Goal: Transaction & Acquisition: Purchase product/service

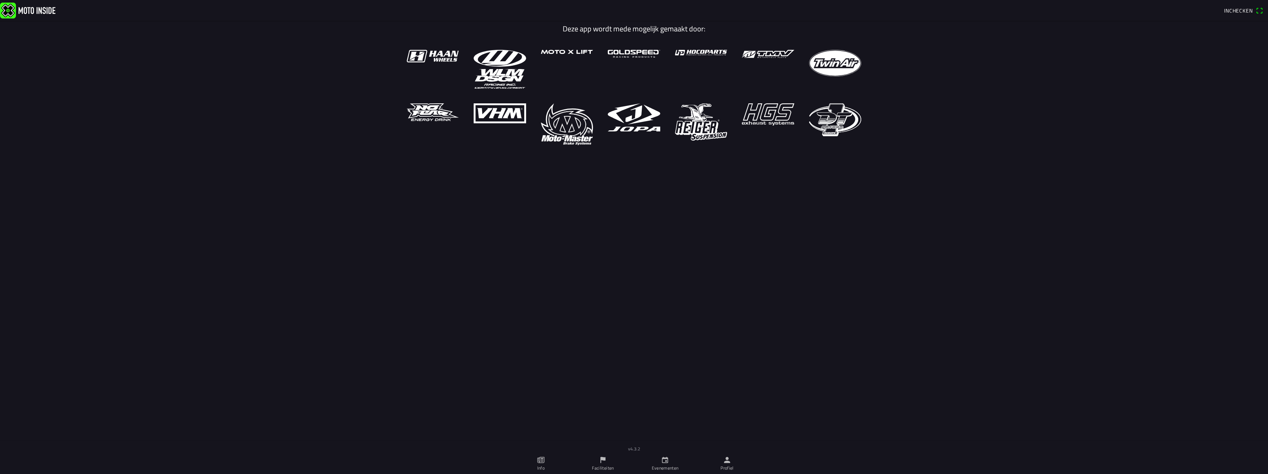
click at [1242, 10] on span "Inchecken" at bounding box center [1238, 11] width 29 height 8
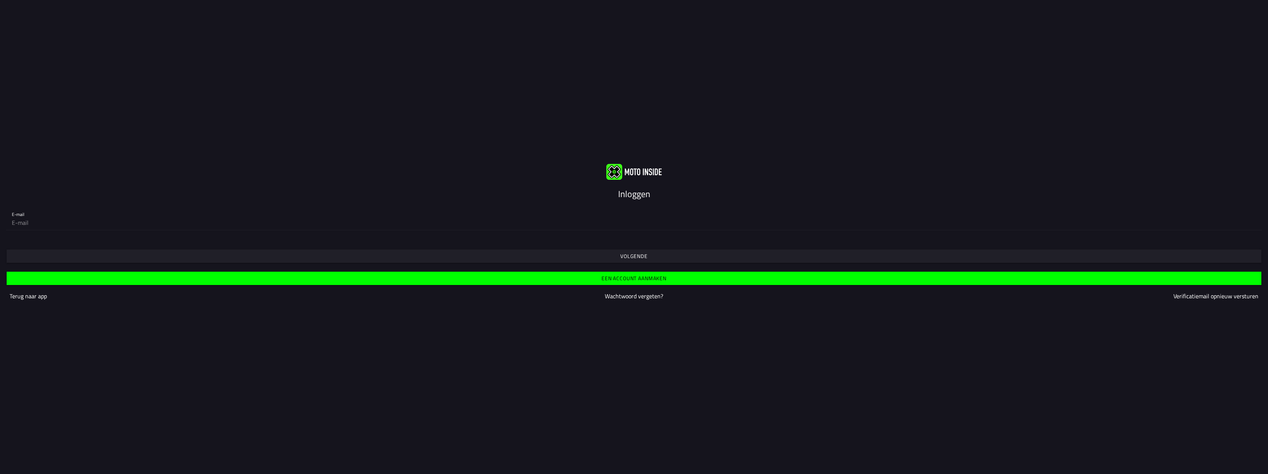
click at [617, 260] on span "Volgende" at bounding box center [633, 256] width 1243 height 13
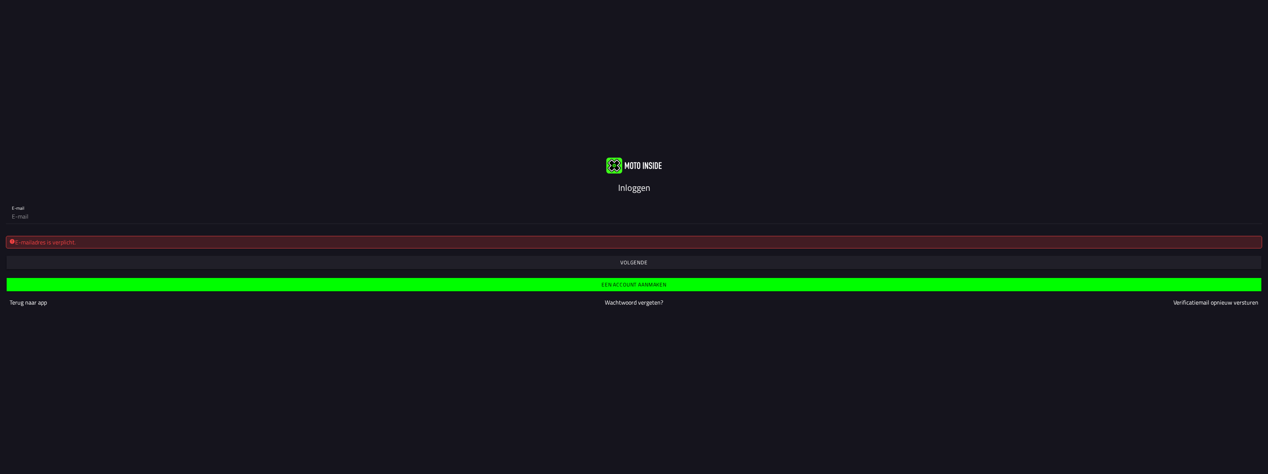
click at [202, 214] on input "email" at bounding box center [634, 216] width 1244 height 15
type input "[EMAIL_ADDRESS][DOMAIN_NAME]"
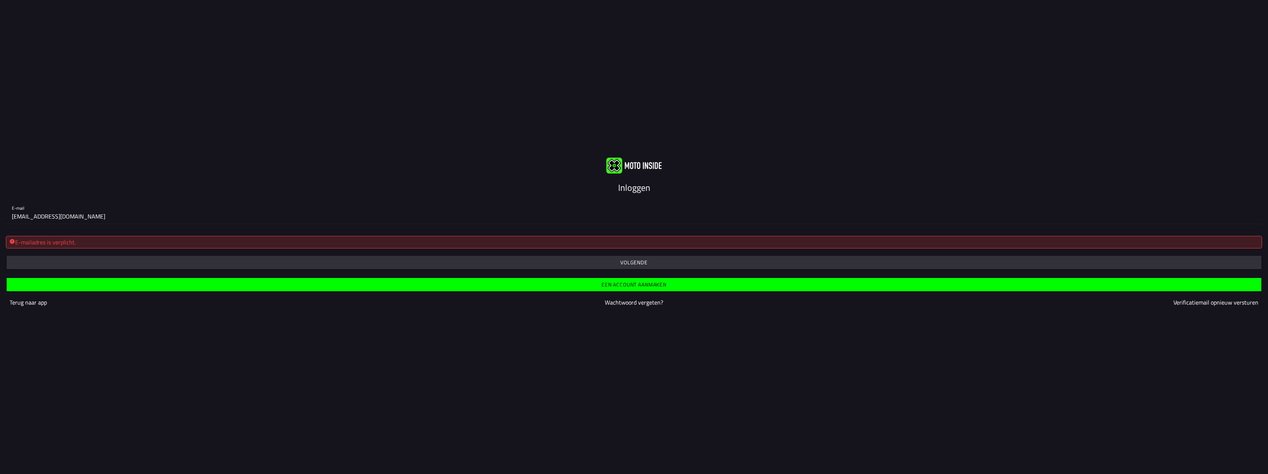
click at [7, 256] on button "button" at bounding box center [634, 262] width 1255 height 13
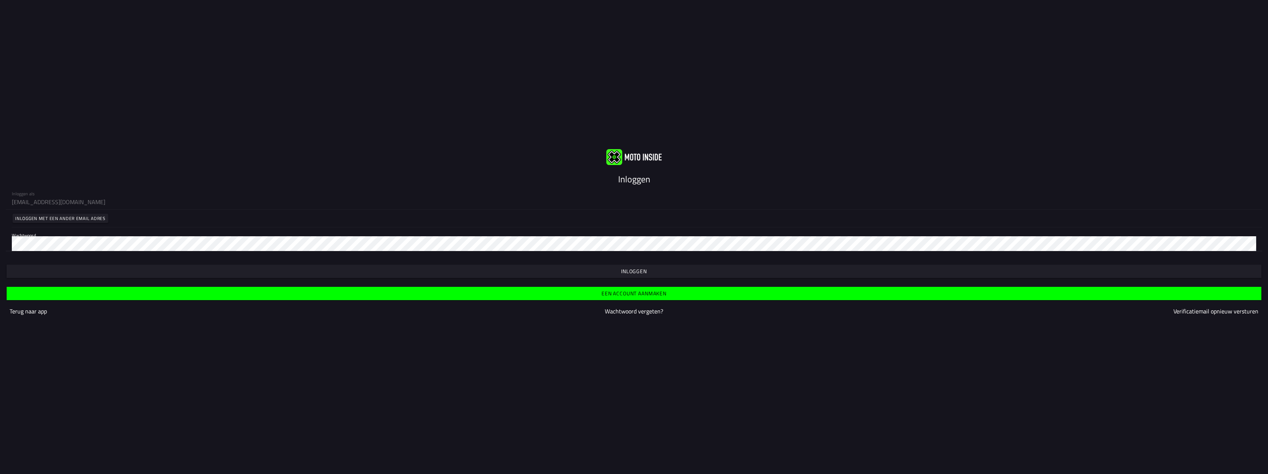
click at [484, 270] on span "button" at bounding box center [633, 271] width 1243 height 13
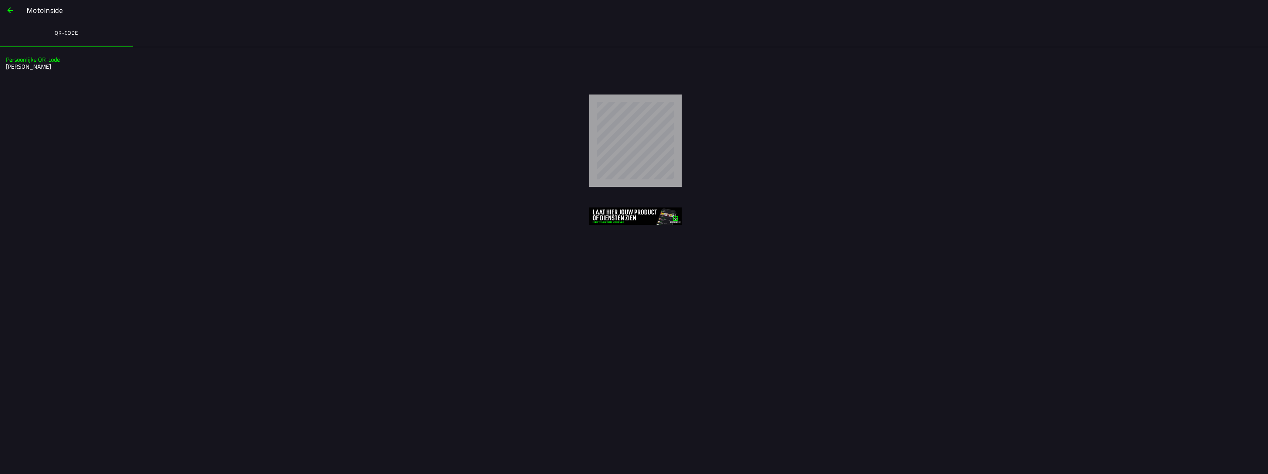
click at [8, 13] on span "button" at bounding box center [10, 10] width 9 height 18
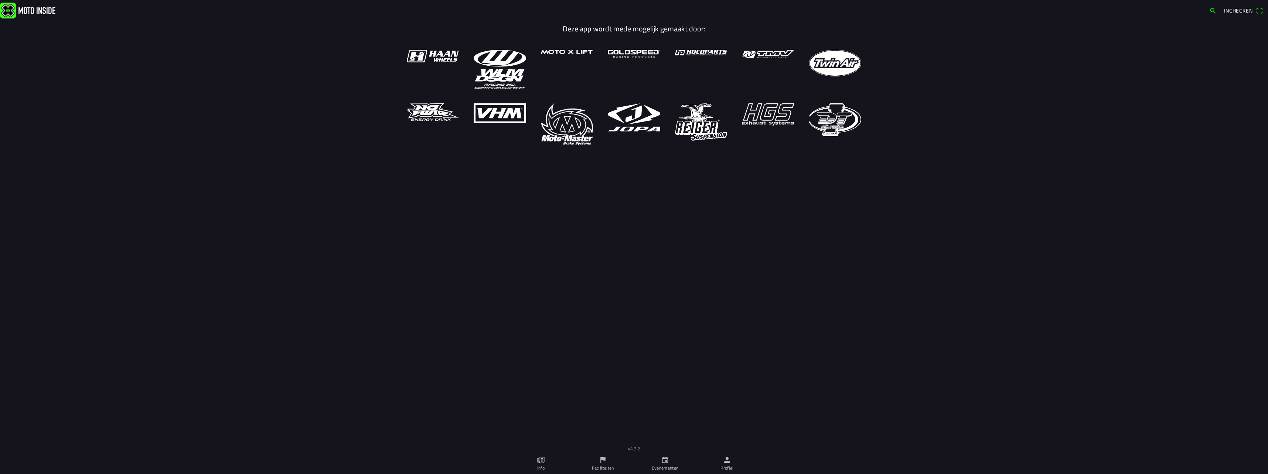
click at [31, 11] on img at bounding box center [27, 10] width 55 height 16
click at [661, 460] on icon "calendar" at bounding box center [665, 460] width 8 height 8
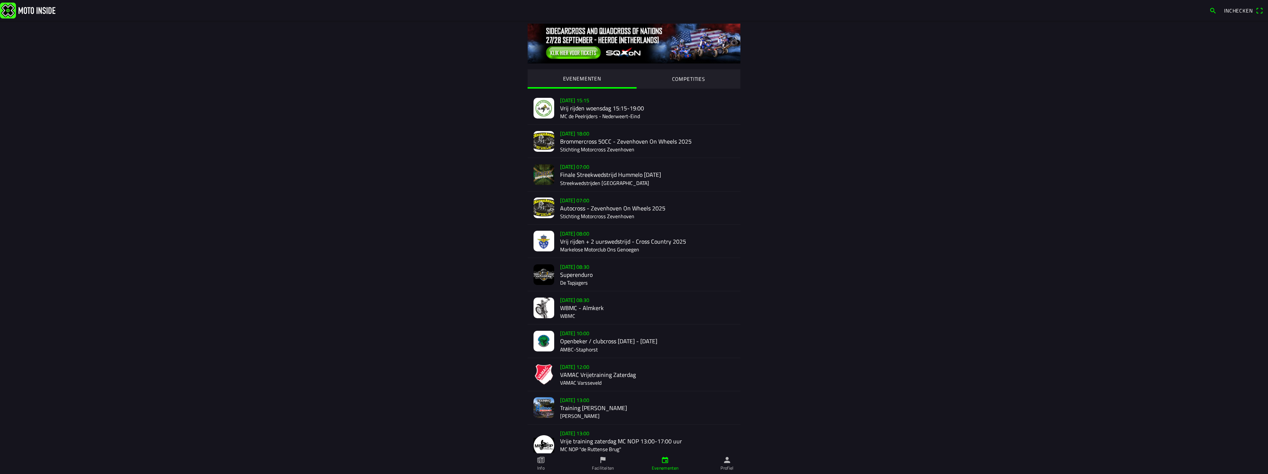
click at [615, 106] on div "[DATE] 15:15 Vrij rijden woensdag 15:15-19:00 MC de Peelrijders - Nederweert-Ei…" at bounding box center [647, 108] width 174 height 33
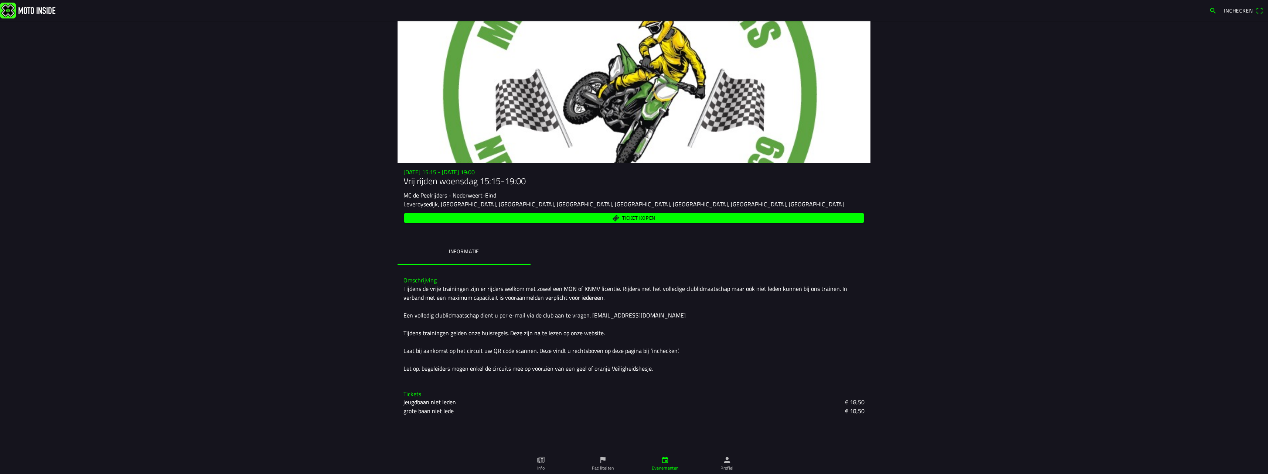
click at [577, 216] on span "Ticket kopen" at bounding box center [634, 218] width 451 height 10
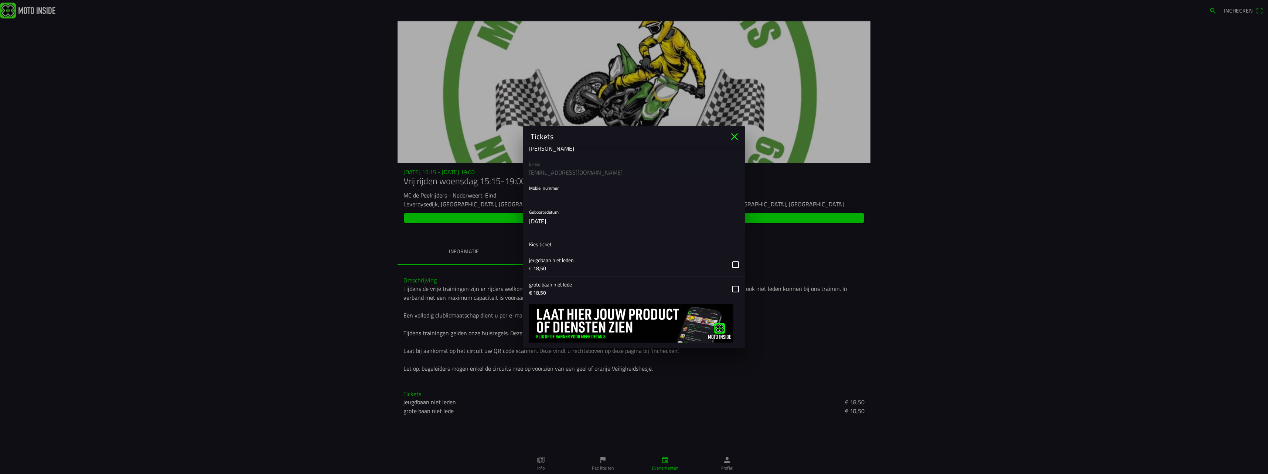
scroll to position [74, 0]
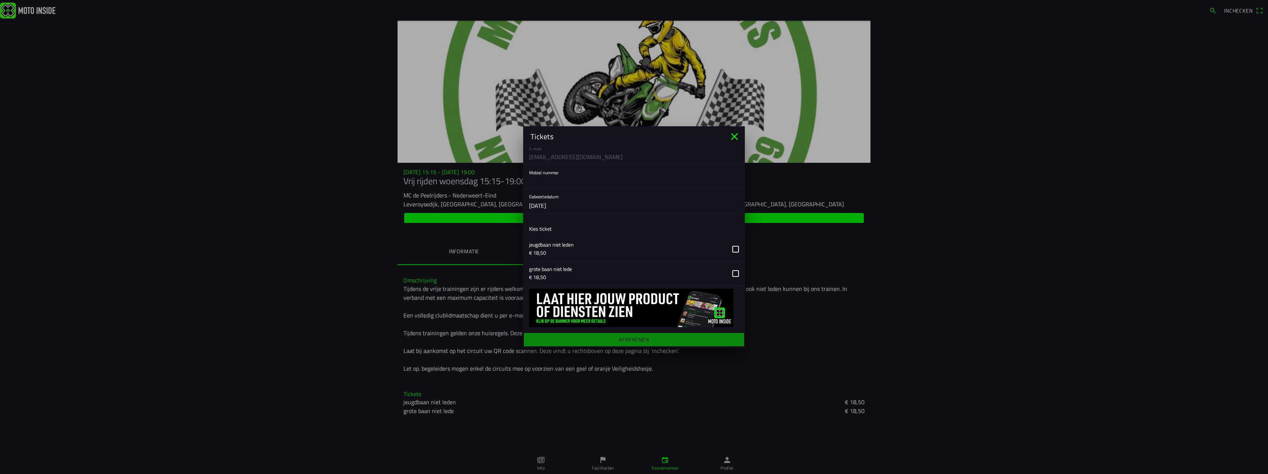
click at [735, 137] on icon "close" at bounding box center [734, 136] width 7 height 7
